Goal: Check status: Check status

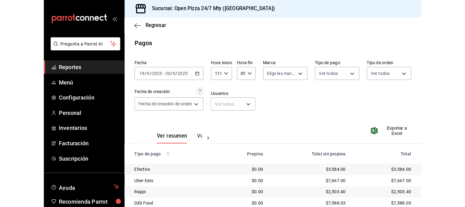
scroll to position [31, 0]
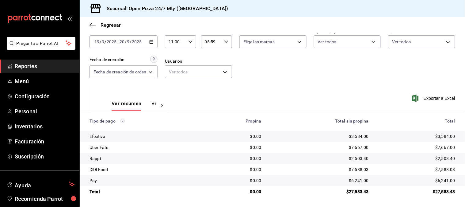
click at [155, 42] on div "[DATE] [DATE] - [DATE] [DATE]" at bounding box center [124, 41] width 68 height 13
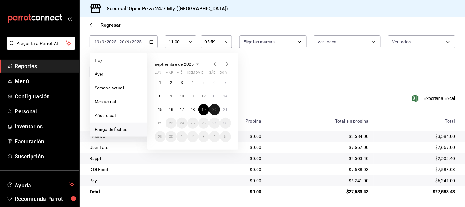
click at [215, 108] on abbr "20" at bounding box center [214, 109] width 4 height 4
click at [224, 109] on abbr "21" at bounding box center [226, 109] width 4 height 4
type input "00:00"
type input "23:59"
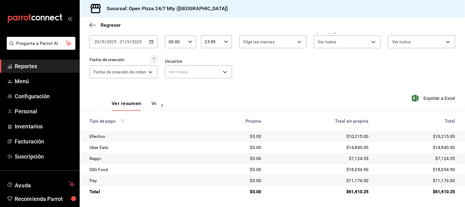
click at [363, 72] on div "Fecha [DATE] [DATE] - [DATE] [DATE] Hora inicio 00:00 Hora inicio Hora fin 23:5…" at bounding box center [273, 55] width 366 height 59
click at [155, 41] on div "[DATE] [DATE] - [DATE] [DATE]" at bounding box center [124, 41] width 68 height 13
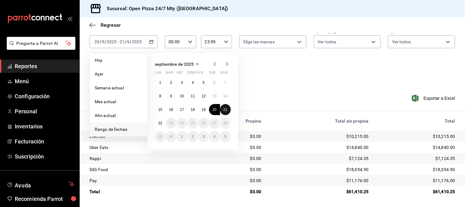
click at [224, 108] on abbr "21" at bounding box center [226, 109] width 4 height 4
click at [160, 123] on abbr "22" at bounding box center [160, 123] width 4 height 4
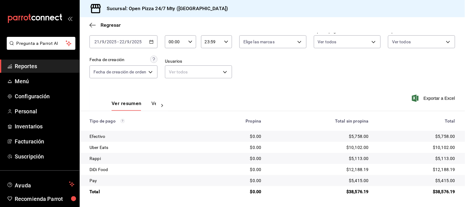
click at [269, 93] on div "Ver resumen Ver pagos Exportar a Excel" at bounding box center [272, 102] width 385 height 33
click at [176, 43] on input "00:00" at bounding box center [175, 42] width 21 height 12
click at [171, 78] on button "11" at bounding box center [173, 83] width 13 height 12
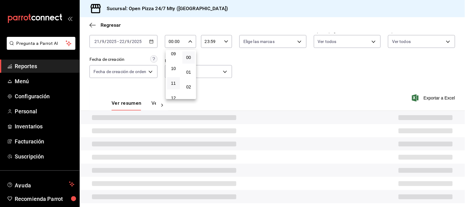
type input "11:00"
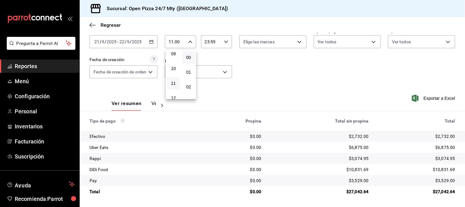
click at [273, 78] on div at bounding box center [232, 103] width 465 height 207
click at [221, 42] on input "23:59" at bounding box center [211, 42] width 21 height 12
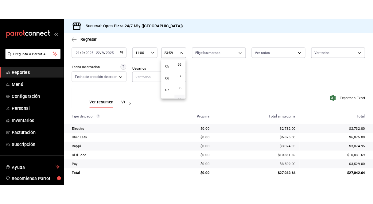
scroll to position [62, 0]
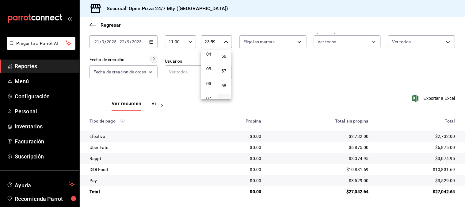
click at [214, 66] on button "05" at bounding box center [208, 69] width 13 height 12
type input "05:59"
click at [302, 78] on div at bounding box center [232, 103] width 465 height 207
click at [302, 78] on div "00 01 02 03 04 05 06 07 08 09 10 11 12 13 14 15 16 17 18 19 20 21 22 23 00 01 0…" at bounding box center [232, 104] width 465 height 205
